Goal: Find specific fact: Find specific fact

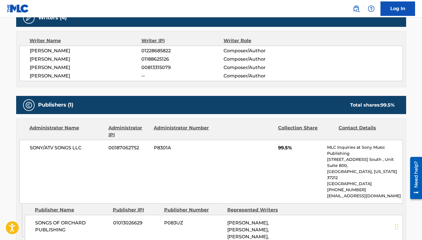
scroll to position [195, 0]
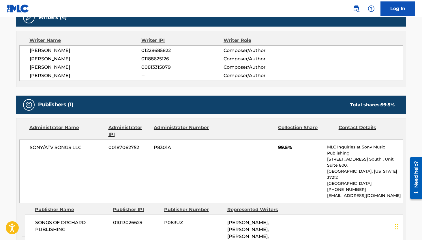
click at [150, 66] on span "00813315079" at bounding box center [182, 67] width 82 height 7
copy span "00813315079"
click at [150, 56] on span "01188625126" at bounding box center [182, 58] width 82 height 7
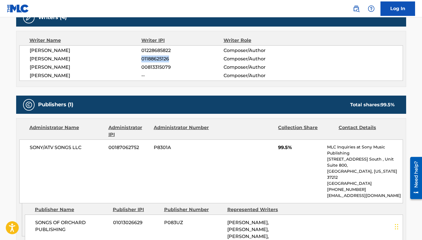
copy span "01188625126"
click at [165, 51] on span "01228685822" at bounding box center [182, 50] width 82 height 7
copy span "01228685822"
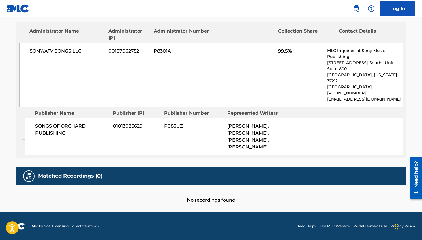
scroll to position [0, 0]
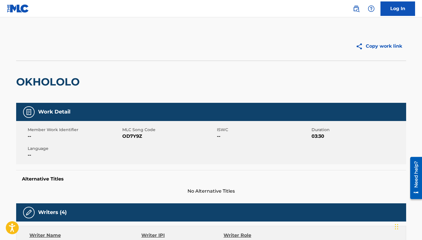
click at [136, 140] on div "Member Work Identifier -- MLC Song Code OD7Y9Z ISWC -- Duration 03:30 Language …" at bounding box center [211, 142] width 390 height 43
click at [135, 137] on span "OD7Y9Z" at bounding box center [168, 136] width 93 height 7
copy span "OD7Y9Z"
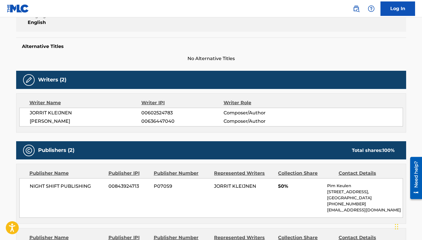
scroll to position [147, 0]
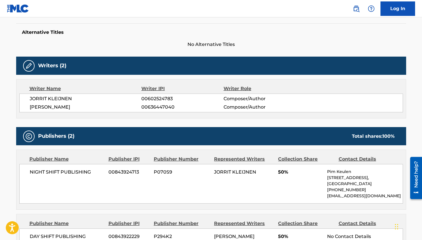
click at [161, 97] on span "00602524783" at bounding box center [182, 98] width 82 height 7
copy span "00602524783"
click at [155, 105] on span "00636447040" at bounding box center [182, 107] width 82 height 7
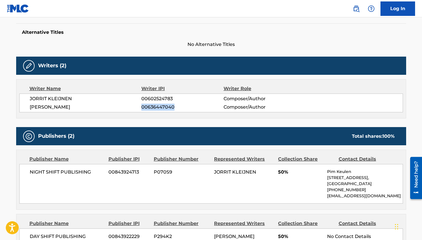
copy span "00636447040"
drag, startPoint x: 111, startPoint y: 107, endPoint x: 26, endPoint y: 108, distance: 85.2
click at [26, 108] on div "JORRIT KLEIJNEN 00602524783 Composer/Author ALBERT M MARIJN VAN DER MEER 006364…" at bounding box center [211, 103] width 384 height 19
copy span "ALBERT M MARIJN VAN DER MEER"
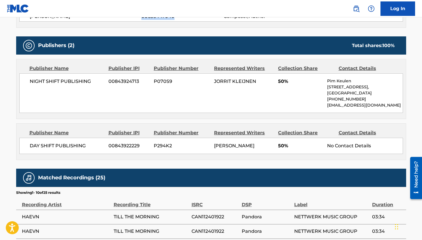
scroll to position [243, 0]
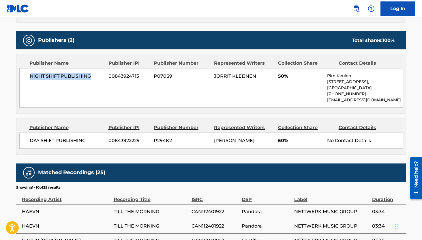
drag, startPoint x: 94, startPoint y: 75, endPoint x: 31, endPoint y: 74, distance: 62.4
click at [31, 74] on span "NIGHT SHIFT PUBLISHING" at bounding box center [67, 76] width 75 height 7
copy div "NIGHT SHIFT PUBLISHING"
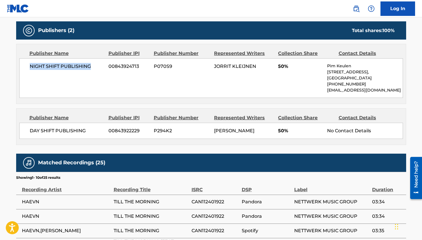
scroll to position [0, 0]
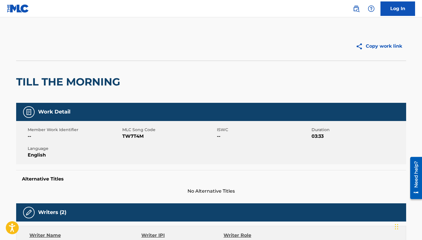
click at [131, 136] on span "TW7T4M" at bounding box center [168, 136] width 93 height 7
copy span "TW7T4M"
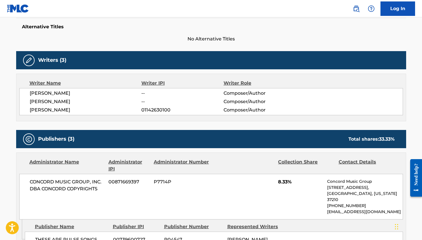
scroll to position [152, 0]
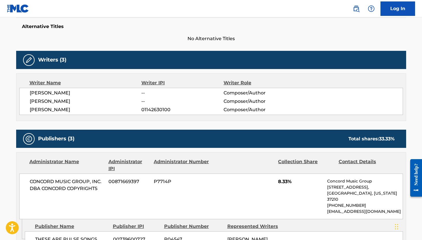
click at [157, 109] on span "01142630100" at bounding box center [182, 109] width 82 height 7
copy span "01142630100"
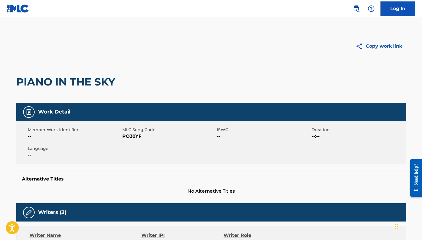
click at [132, 138] on span "PO30YF" at bounding box center [168, 136] width 93 height 7
copy span "PO30YF"
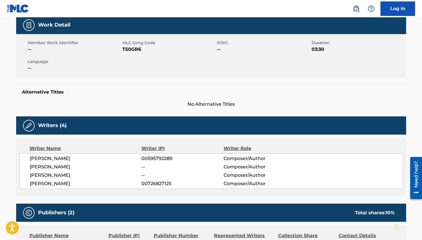
scroll to position [92, 0]
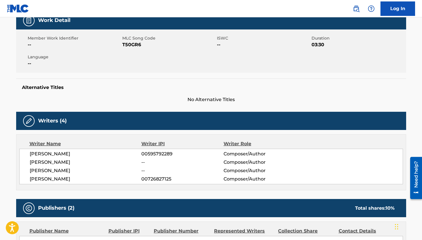
click at [150, 156] on span "00595792289" at bounding box center [182, 153] width 82 height 7
copy span "00595792289"
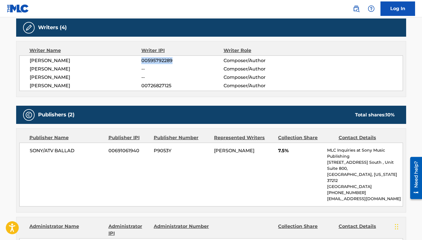
scroll to position [187, 0]
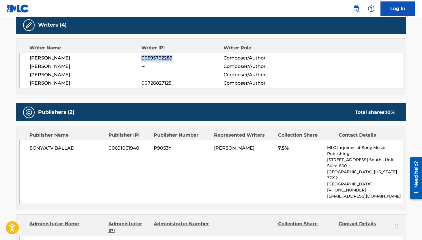
click at [158, 82] on span "00726827125" at bounding box center [182, 83] width 82 height 7
copy span "00726827125"
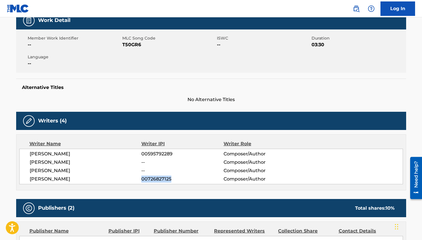
scroll to position [0, 0]
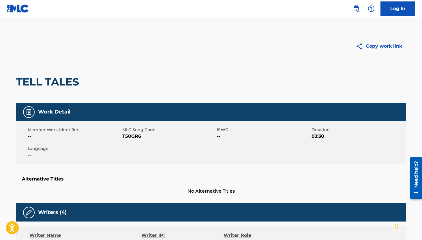
click at [132, 135] on span "T50GR6" at bounding box center [168, 136] width 93 height 7
copy span "T50GR6"
